Goal: Ask a question: Seek information or help from site administrators or community

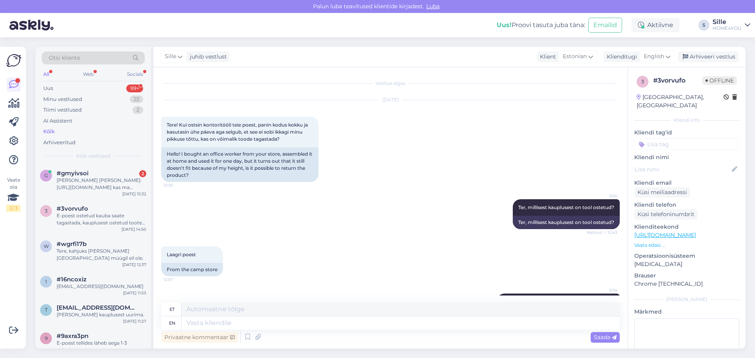
scroll to position [324, 0]
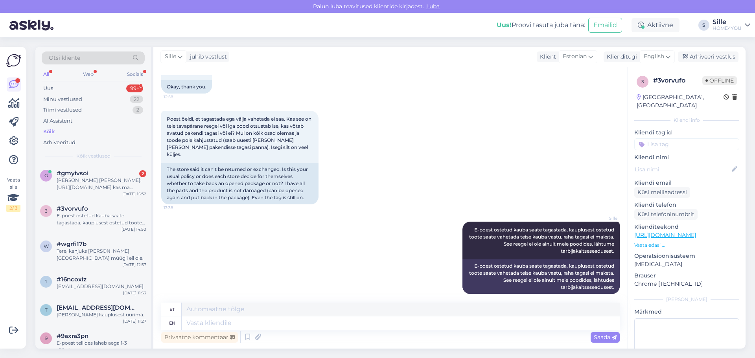
click at [118, 182] on div "Kui ostan seda lauda: https://www.home4you.ee/et/toolaud-ergo-light-1-mootoriga…" at bounding box center [102, 184] width 90 height 14
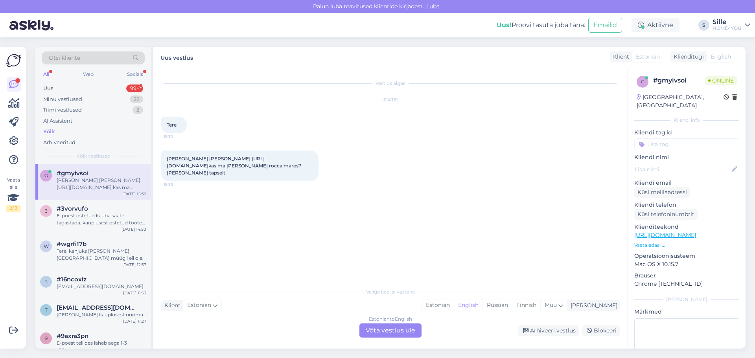
scroll to position [0, 0]
click at [403, 329] on div "Estonian to English Võta vestlus üle" at bounding box center [390, 331] width 62 height 14
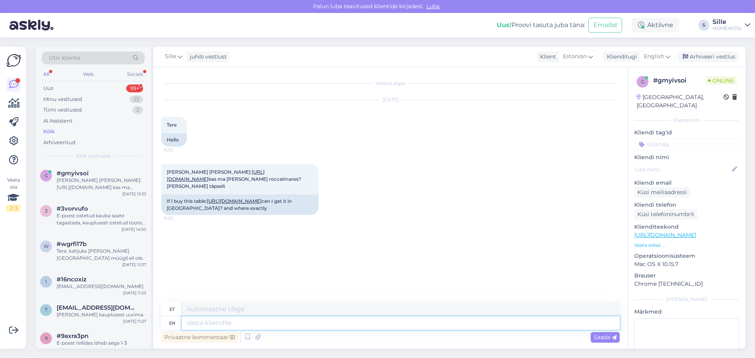
click at [381, 322] on textarea at bounding box center [401, 323] width 438 height 13
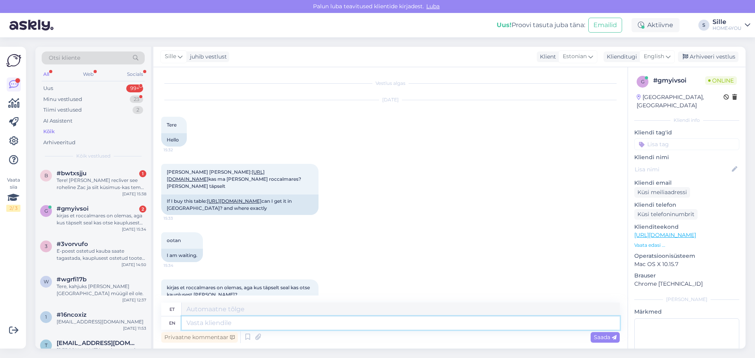
scroll to position [58, 0]
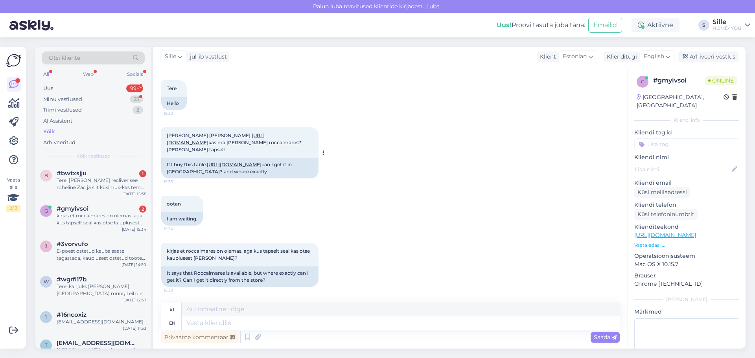
click at [257, 133] on link "[URL][DOMAIN_NAME]" at bounding box center [216, 139] width 98 height 13
click at [342, 329] on textarea at bounding box center [401, 323] width 438 height 13
type textarea "Tere,"
type textarea "Tere, Rocca"
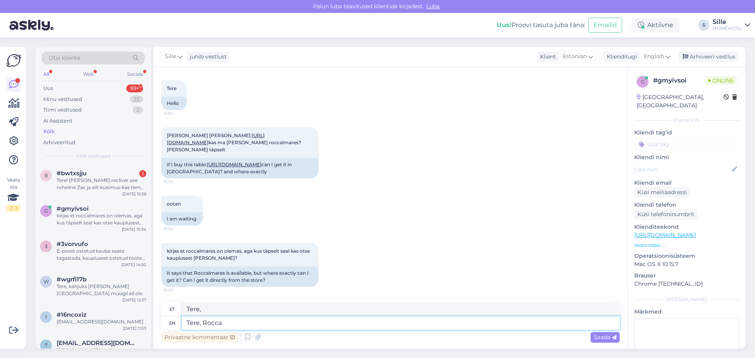
type textarea "Tere, Rocca"
type textarea "Tere, Rocca Al"
type textarea "Tere, Rocca Al Mares s"
type textarea "Tere, Rocca Al Mares"
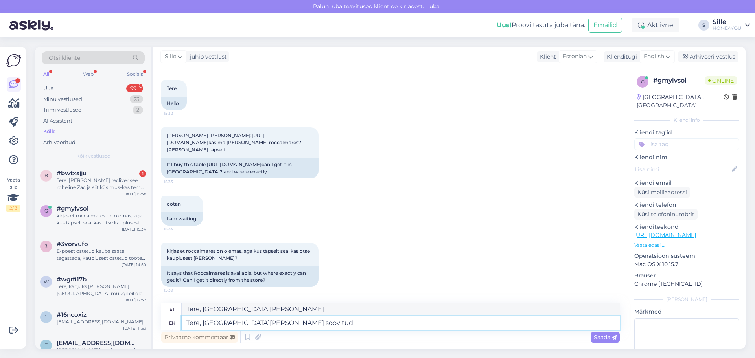
type textarea "Tere, Rocca Al Mares soovitud"
type textarea "Tere, Rocca Al Marese soovitused"
type textarea "Tere, Rocca Al Mares soovitud laud o"
type textarea "Tere, Rocca Al Mares soovitan"
type textarea "Tere, Rocca [PERSON_NAME] soovitud laud olemas."
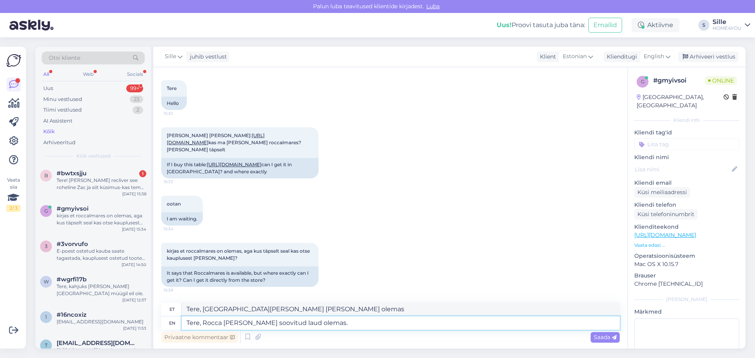
type textarea "Tere, [GEOGRAPHIC_DATA][PERSON_NAME] [PERSON_NAME] olemas."
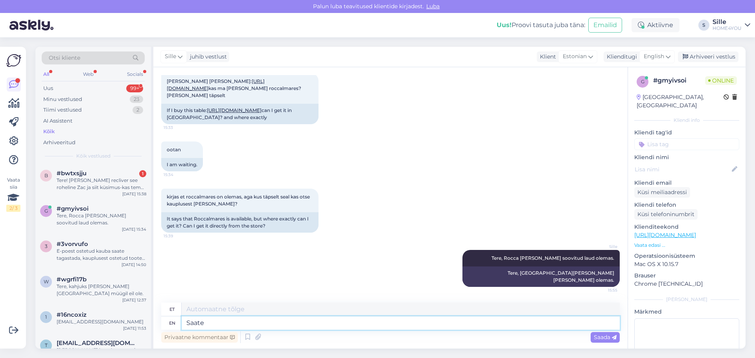
type textarea "Saate"
type textarea "Saate kohe"
type textarea "Saate kohe kauplusest"
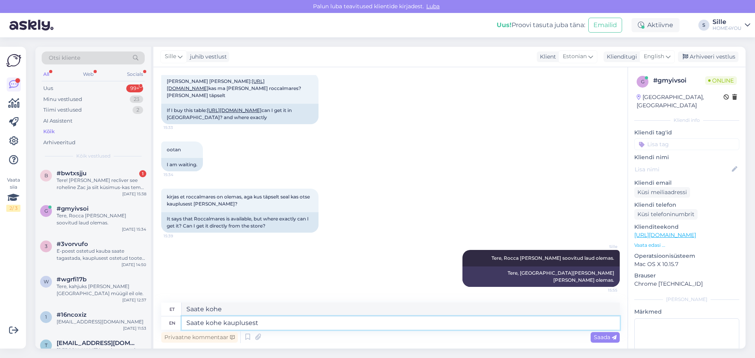
type textarea "Saate kohe kaubandusest"
type textarea "Saate kohe kauplusest kätte"
type textarea "Saate kohe kaubandusest kätte"
type textarea "Saate kohe kauplusest kätte."
type textarea "Saate kohe kaubandusest kätte."
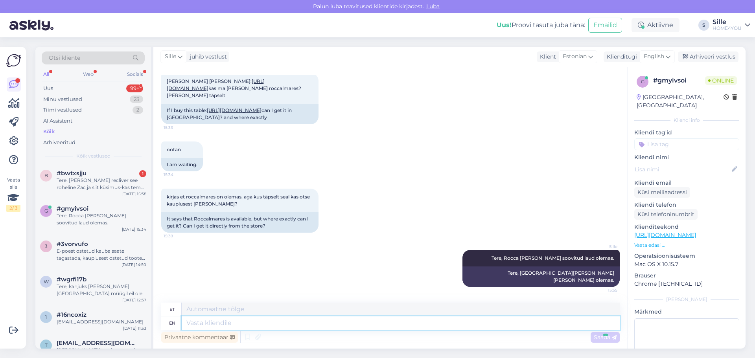
scroll to position [152, 0]
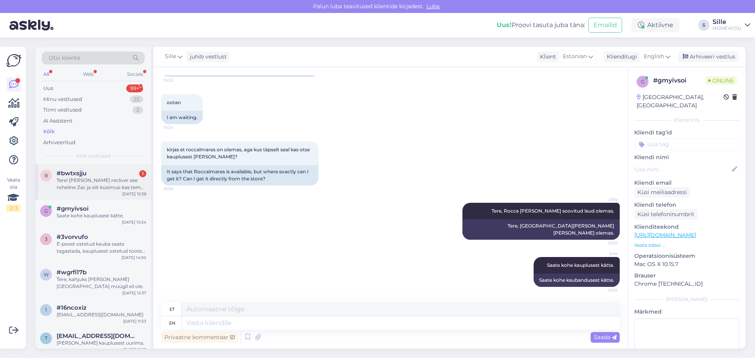
click at [117, 171] on div "#bwtxsjju 1" at bounding box center [102, 173] width 90 height 7
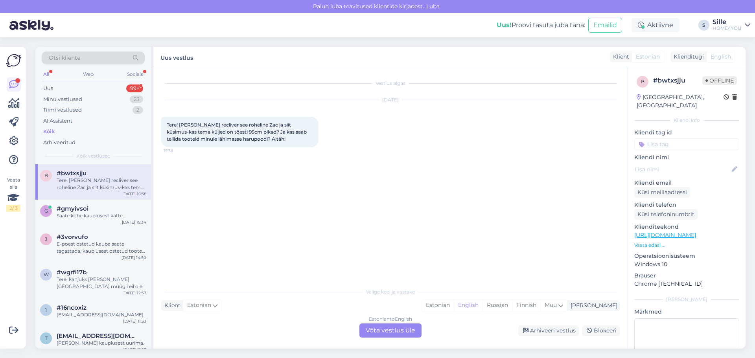
scroll to position [0, 0]
click at [671, 232] on link "[URL][DOMAIN_NAME]" at bounding box center [665, 235] width 62 height 7
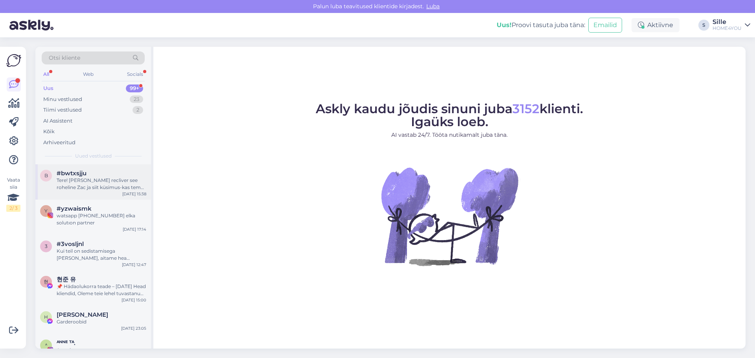
click at [70, 182] on div "Tere! [PERSON_NAME] recliver see roheline Zac ja siit küsimus-kas tema küljed o…" at bounding box center [102, 184] width 90 height 14
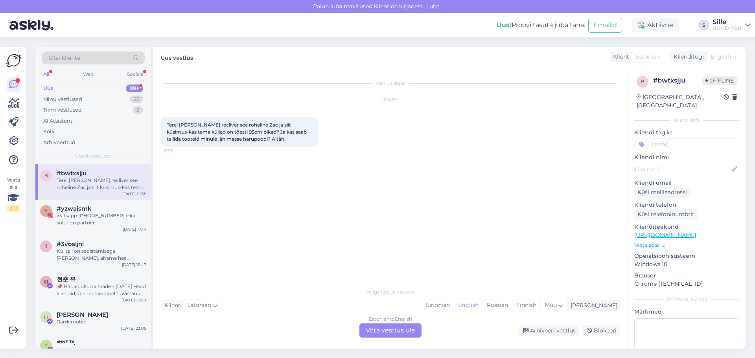
click at [376, 328] on div "Estonian to English Võta vestlus üle" at bounding box center [390, 331] width 62 height 14
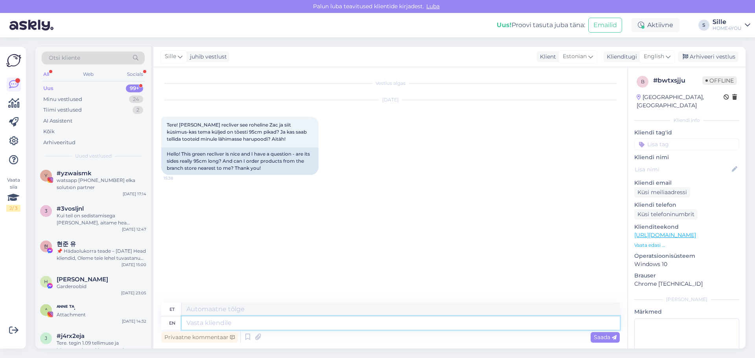
click at [319, 321] on textarea at bounding box center [401, 323] width 438 height 13
type textarea "Tere"
type textarea "Tere,"
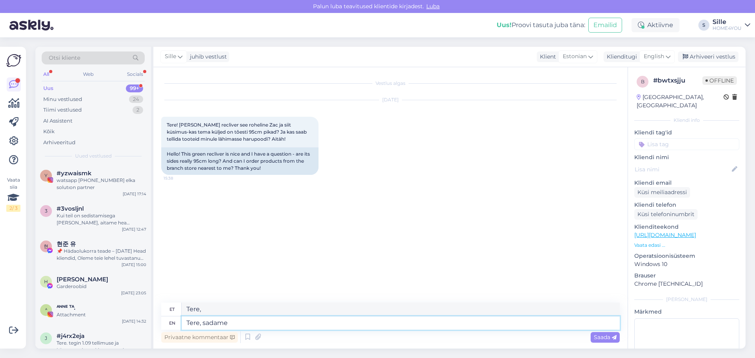
type textarea "Tere, sadame"
type textarea "Tere, sadame Teile t"
type textarea "Tere, sadama Teile"
type textarea "Tere, sadame Teile tooli"
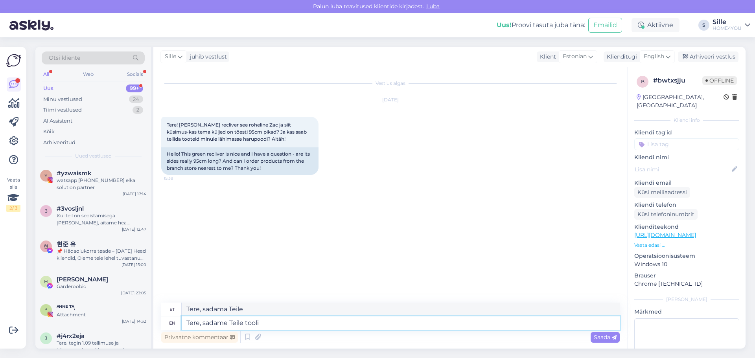
type textarea "Tere, sadama Teile tööriistad"
type textarea "Tere, sadame Teile tooli m"
type textarea "Tere, sadama Teile tööriista m"
type textarea "Tere, sadame Teile tooli mõõdud"
type textarea "Tere, sadame Teile tööriistad mõõdud"
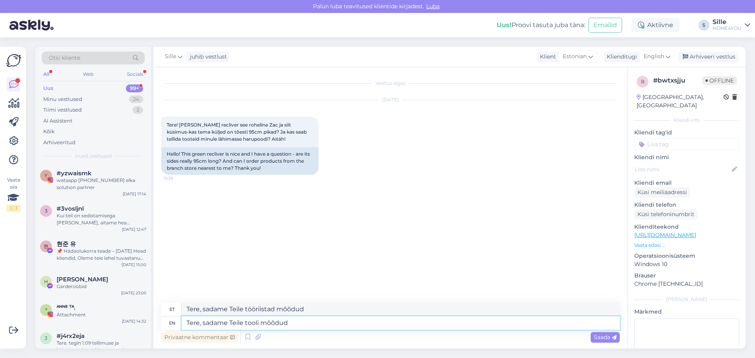
type textarea "Tere, sadame Teile tooli mõõdud:"
type textarea "Tere, sadame Teile tööriistad mõõdud:"
type textarea "Tere, sadame Teile tooli mõõdud:"
click at [605, 341] on span "Saada" at bounding box center [605, 337] width 23 height 7
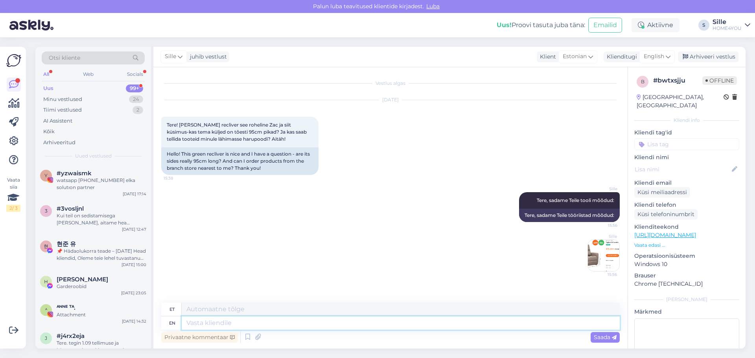
click at [293, 319] on textarea at bounding box center [401, 323] width 438 height 13
type textarea "E-poest t"
type textarea "E-luuletaja"
type textarea "E-poest tellides"
type textarea "E-poeet [PERSON_NAME]"
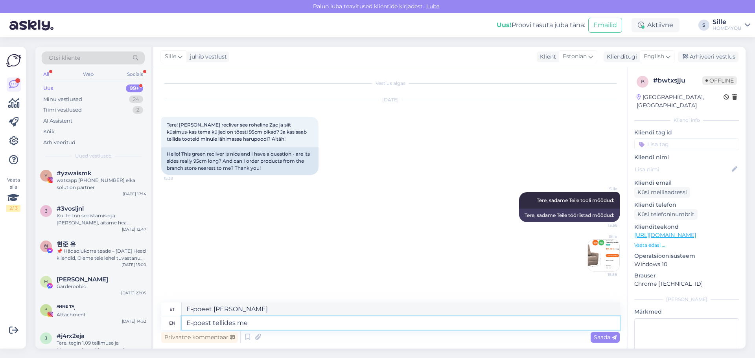
type textarea "E-poest tellides me"
type textarea "E-luuletaja [PERSON_NAME]"
type textarea "E-poest tellides me kau"
type textarea "E-poeet ütleb mulle kau"
type textarea "E-poest tellides me kauplusest"
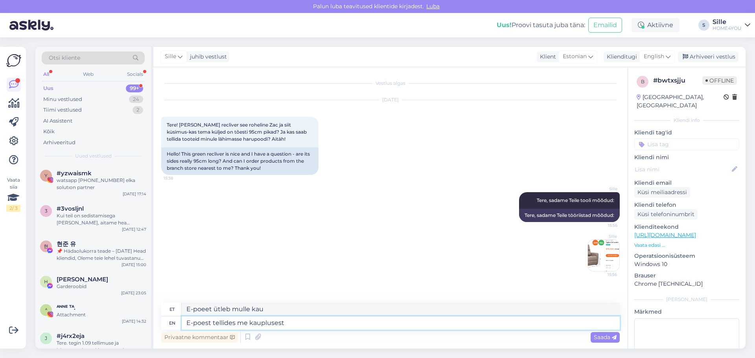
type textarea "E-poest telles me kauplusest"
type textarea "E-poest tellides me kauplusest [PERSON_NAME] a"
type textarea "E-poest telles me kauplusest [PERSON_NAME]"
type textarea "E-poest tellides me kauplusest [PERSON_NAME] a"
type textarea "E-poest telles me kauplusest [PERSON_NAME] a"
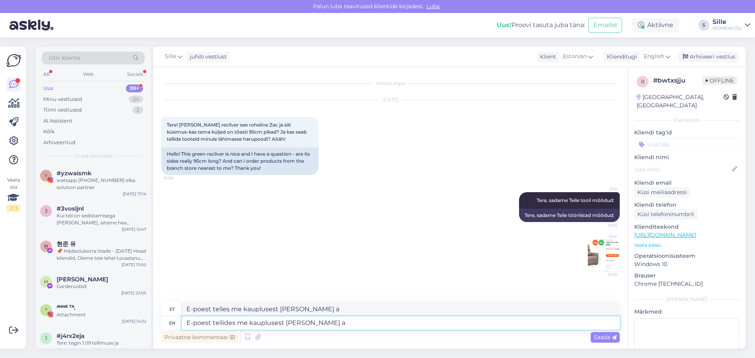
type textarea "E-poest tellides me kauplusest [PERSON_NAME]"
type textarea "E-poest telles me kauplusest [PERSON_NAME]"
type textarea "E-poest tellides me kauplusest [PERSON_NAME]"
type textarea "E-poest telles me kauplusest [PERSON_NAME]"
type textarea "E-poest tellides me kauplusest [PERSON_NAME]"
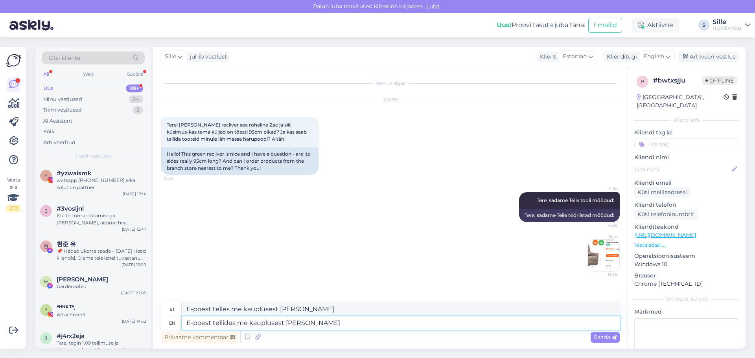
type textarea "E-poest telles me kauplusest [PERSON_NAME]"
type textarea "E-poest tellides me kauplusest [PERSON_NAME] väljasta"
type textarea "E-poest telles me kauplusest [PERSON_NAME] väljasta"
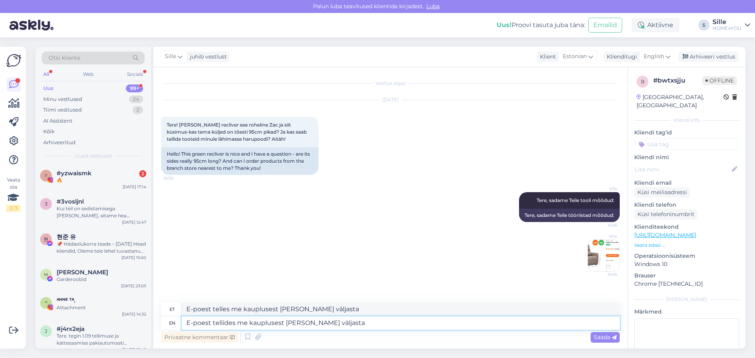
type textarea "E-poest tellides me kauplusest [PERSON_NAME] väljasta."
type textarea "E-poest telles me kauplusest [PERSON_NAME] väljasta."
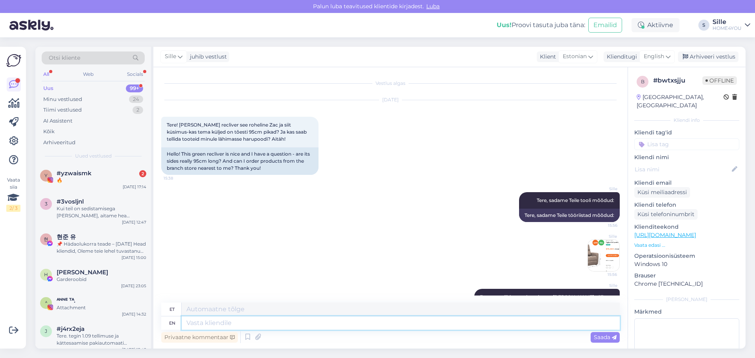
scroll to position [32, 0]
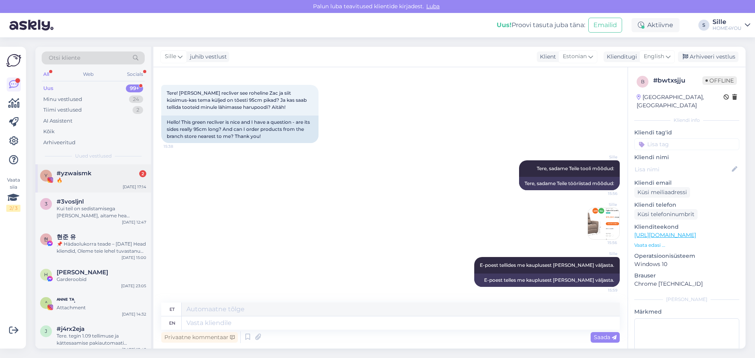
click at [74, 178] on div "🔥" at bounding box center [102, 180] width 90 height 7
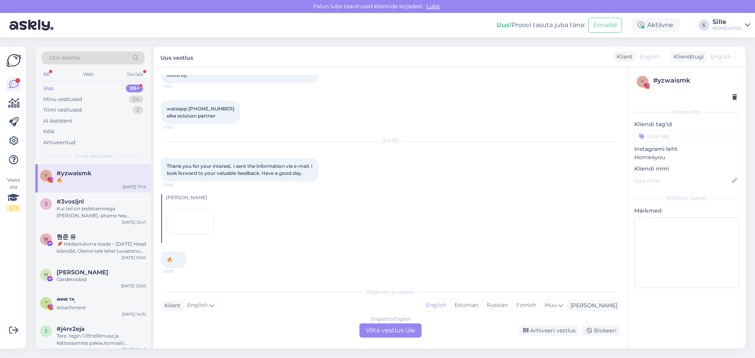
click at [373, 326] on div "English to English Võta vestlus üle" at bounding box center [390, 331] width 62 height 14
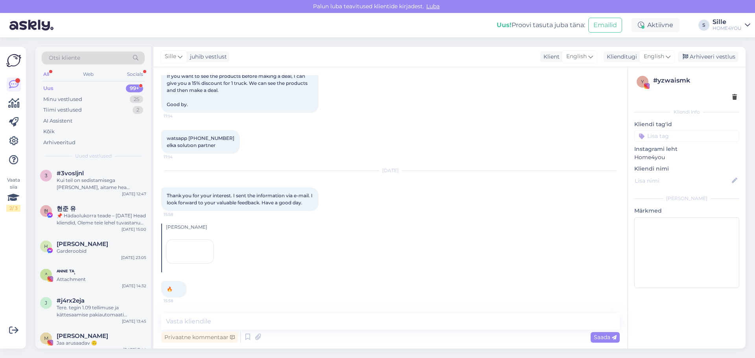
click at [193, 240] on div at bounding box center [190, 252] width 48 height 24
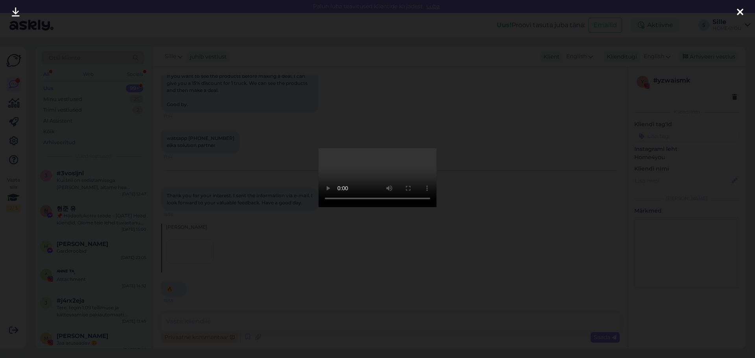
click at [739, 10] on icon at bounding box center [740, 12] width 6 height 10
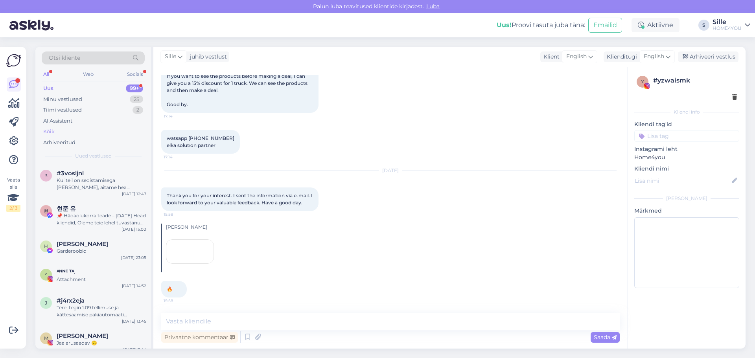
click at [46, 135] on div "Kõik" at bounding box center [48, 132] width 11 height 8
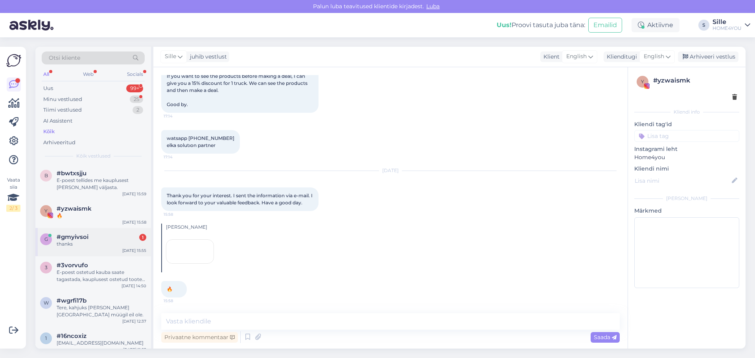
click at [98, 239] on div "#gmyivsoi 1" at bounding box center [102, 237] width 90 height 7
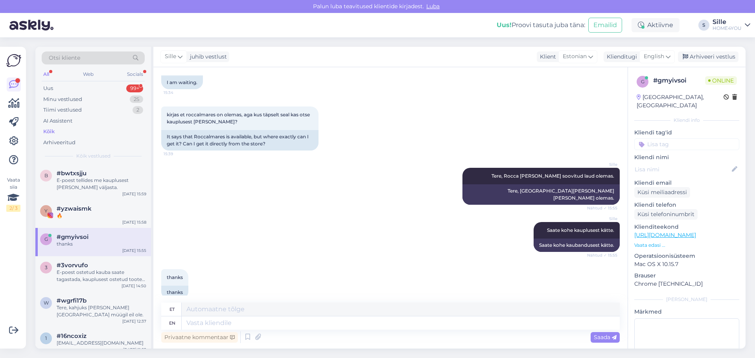
scroll to position [199, 0]
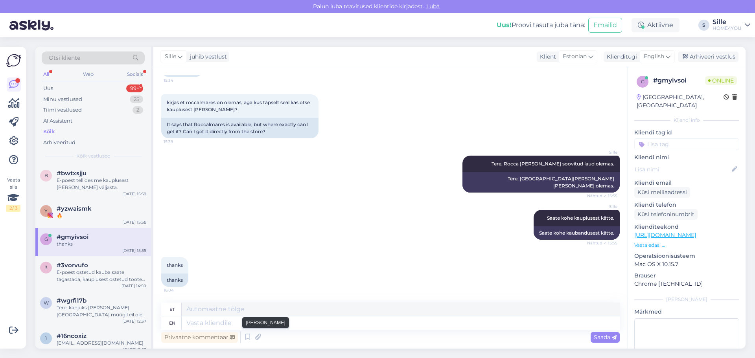
click at [256, 331] on div "Privaatne kommentaar Saada" at bounding box center [390, 337] width 459 height 15
click at [255, 324] on textarea at bounding box center [401, 323] width 438 height 13
type textarea "Palun"
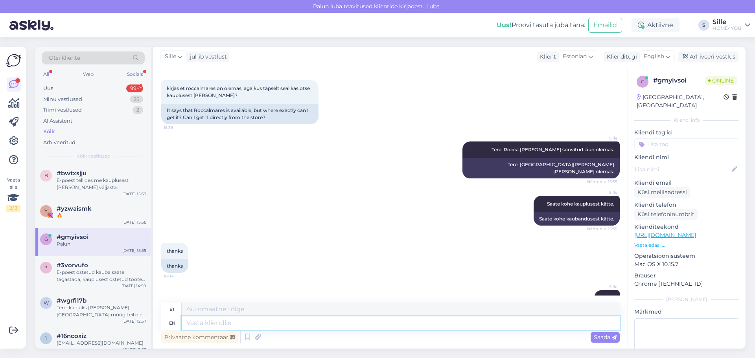
scroll to position [247, 0]
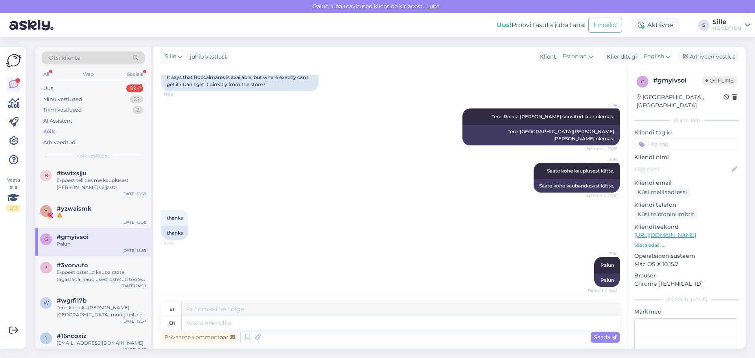
drag, startPoint x: 50, startPoint y: 129, endPoint x: 57, endPoint y: 132, distance: 7.6
click at [50, 130] on div "Kõik" at bounding box center [48, 132] width 11 height 8
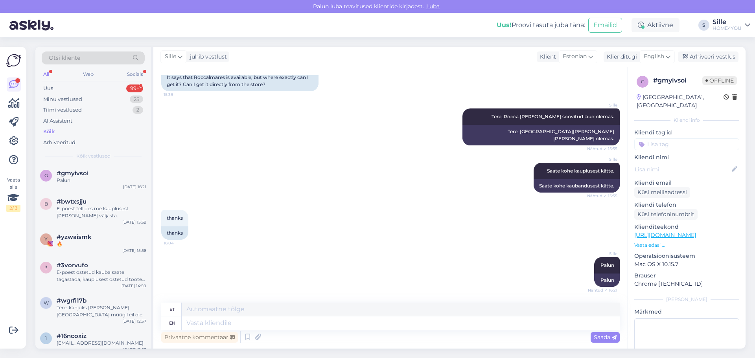
click at [46, 134] on div "Kõik" at bounding box center [48, 132] width 11 height 8
click at [62, 271] on div "Laagri poest öeldi, et vahetada teise toote vastu ka ei saa. Seetõttu kirjutas …" at bounding box center [102, 276] width 90 height 14
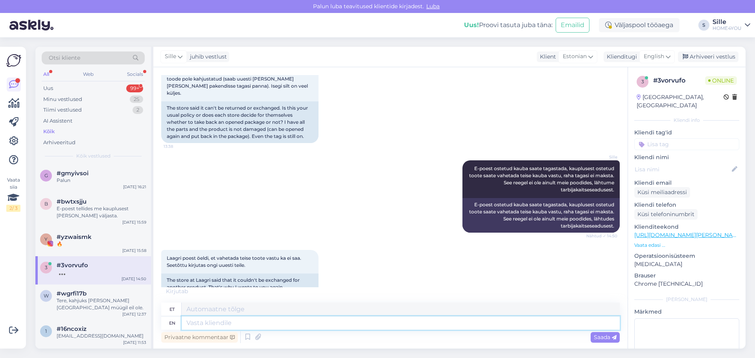
click at [242, 324] on textarea at bounding box center [401, 323] width 438 height 13
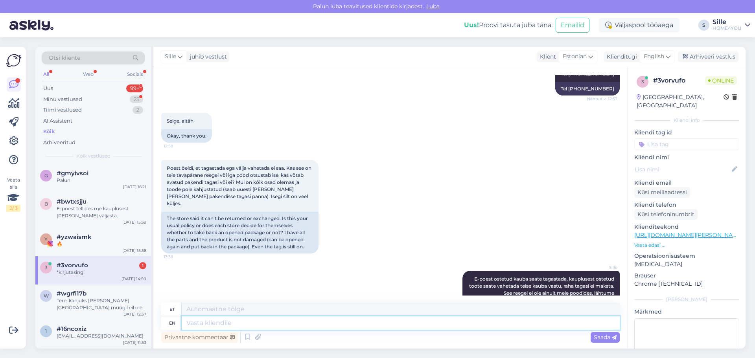
scroll to position [433, 0]
